Goal: Task Accomplishment & Management: Use online tool/utility

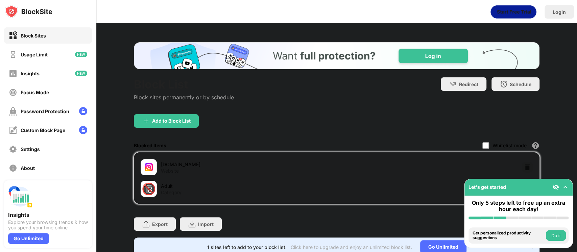
click at [553, 188] on img at bounding box center [555, 187] width 7 height 7
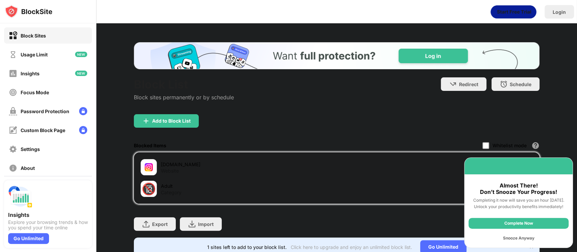
click at [544, 218] on div "Complete Now Snooze Anyway" at bounding box center [518, 231] width 108 height 34
click at [543, 220] on div "Complete Now" at bounding box center [518, 223] width 100 height 11
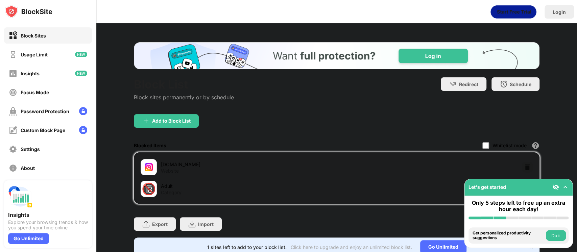
click at [553, 185] on img at bounding box center [555, 187] width 7 height 7
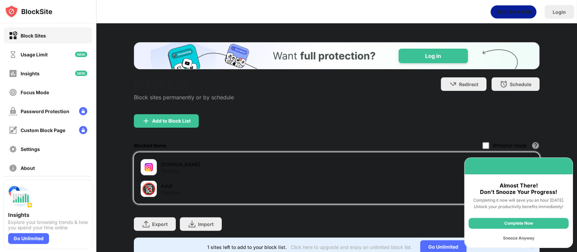
drag, startPoint x: 535, startPoint y: 236, endPoint x: 532, endPoint y: 222, distance: 14.8
click at [534, 236] on div "Snooze Anyway" at bounding box center [518, 238] width 100 height 11
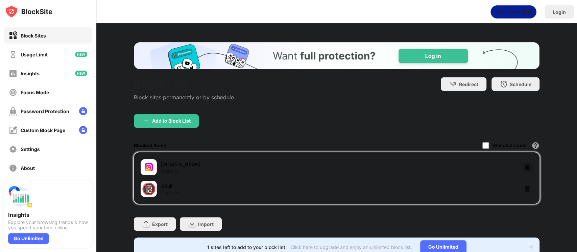
click at [524, 167] on img at bounding box center [527, 167] width 7 height 7
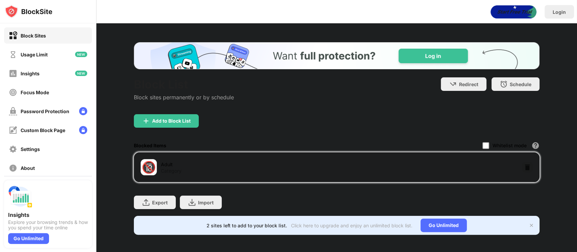
click at [170, 114] on div "Add to Block List" at bounding box center [166, 121] width 65 height 14
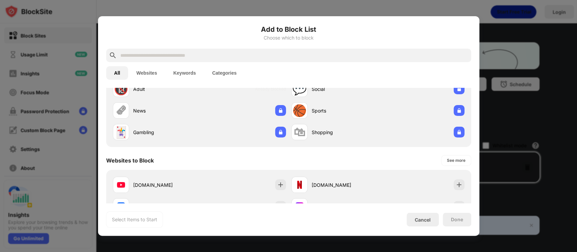
scroll to position [45, 0]
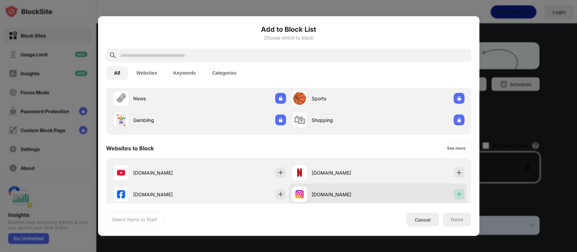
drag, startPoint x: 450, startPoint y: 197, endPoint x: 452, endPoint y: 209, distance: 12.6
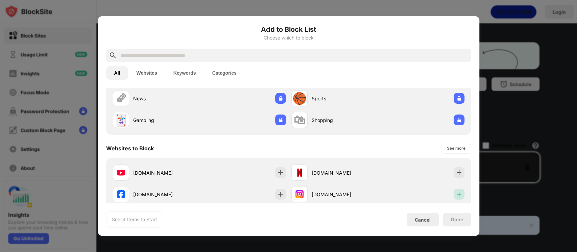
click at [455, 197] on img at bounding box center [458, 194] width 7 height 7
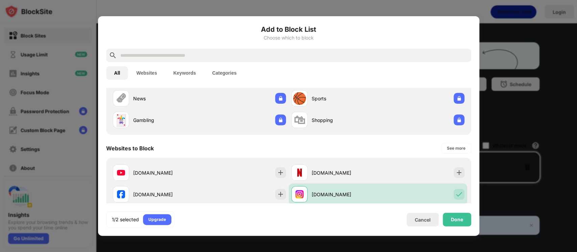
click at [455, 226] on div "1/2 selected Upgrade Cancel Done" at bounding box center [288, 219] width 365 height 16
click at [457, 218] on div "Done" at bounding box center [457, 219] width 12 height 5
